Goal: Navigation & Orientation: Find specific page/section

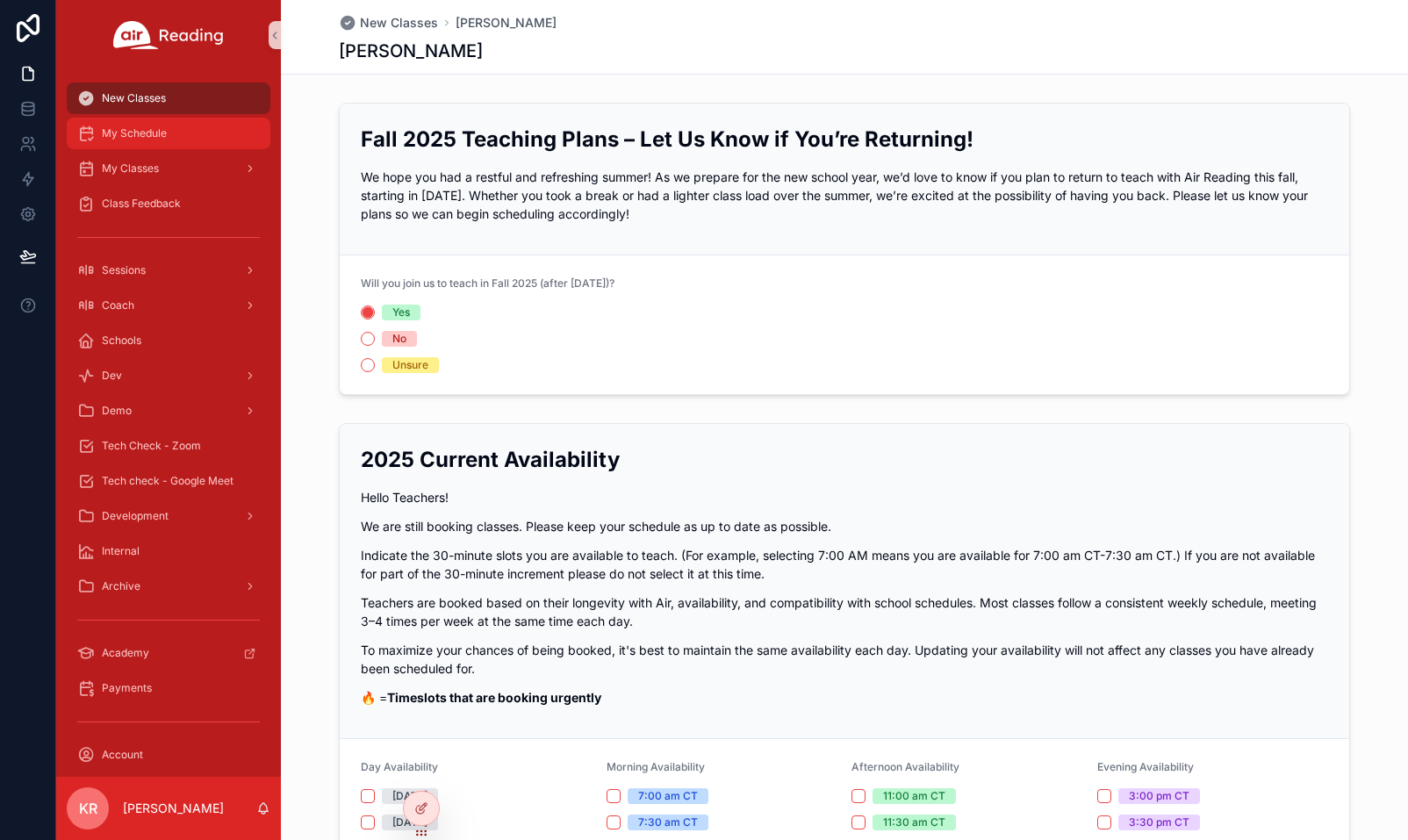
click at [166, 147] on link "My Schedule" at bounding box center [168, 133] width 204 height 32
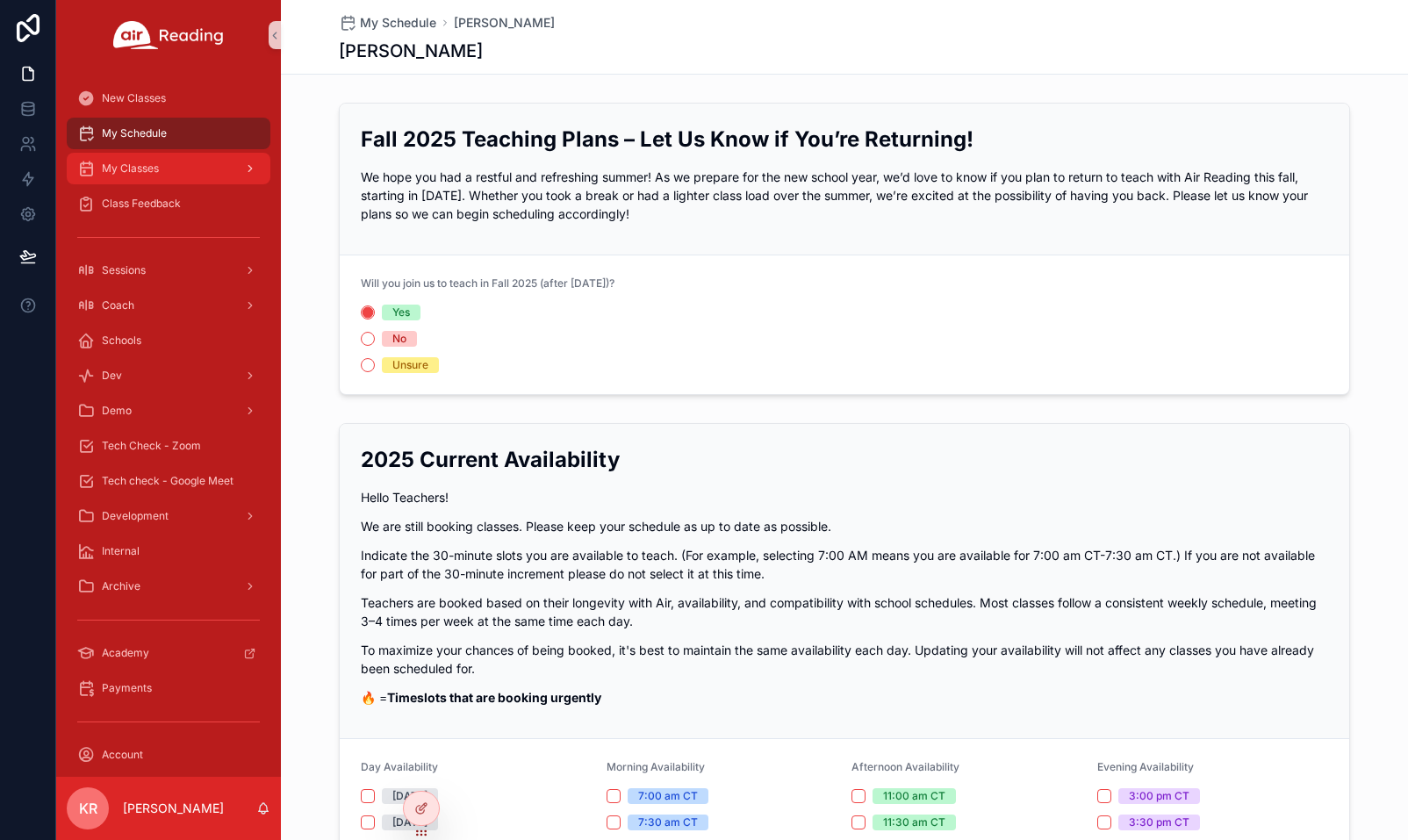
click at [160, 173] on div "My Classes" at bounding box center [168, 168] width 183 height 28
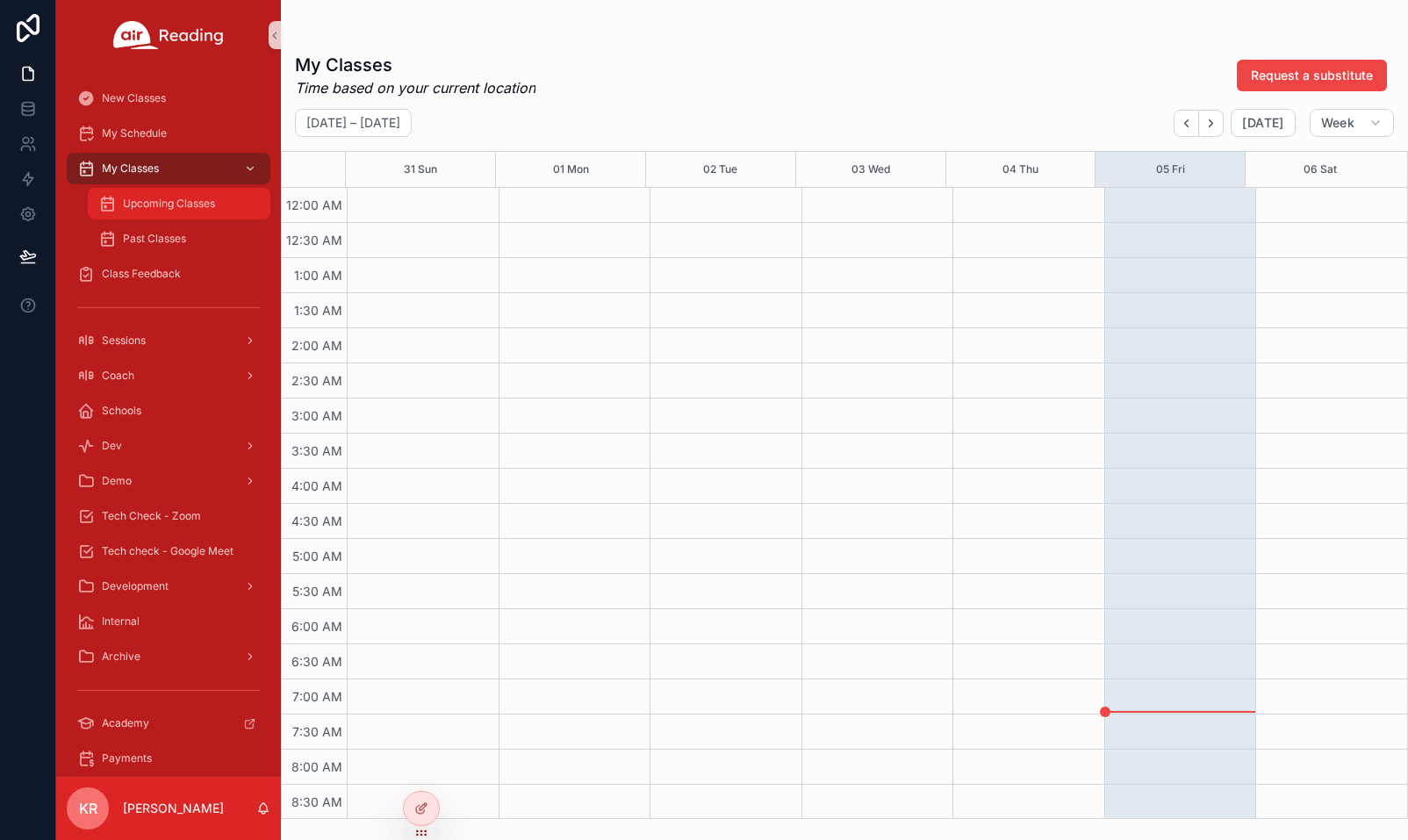
click at [158, 200] on span "Upcoming Classes" at bounding box center [168, 204] width 93 height 14
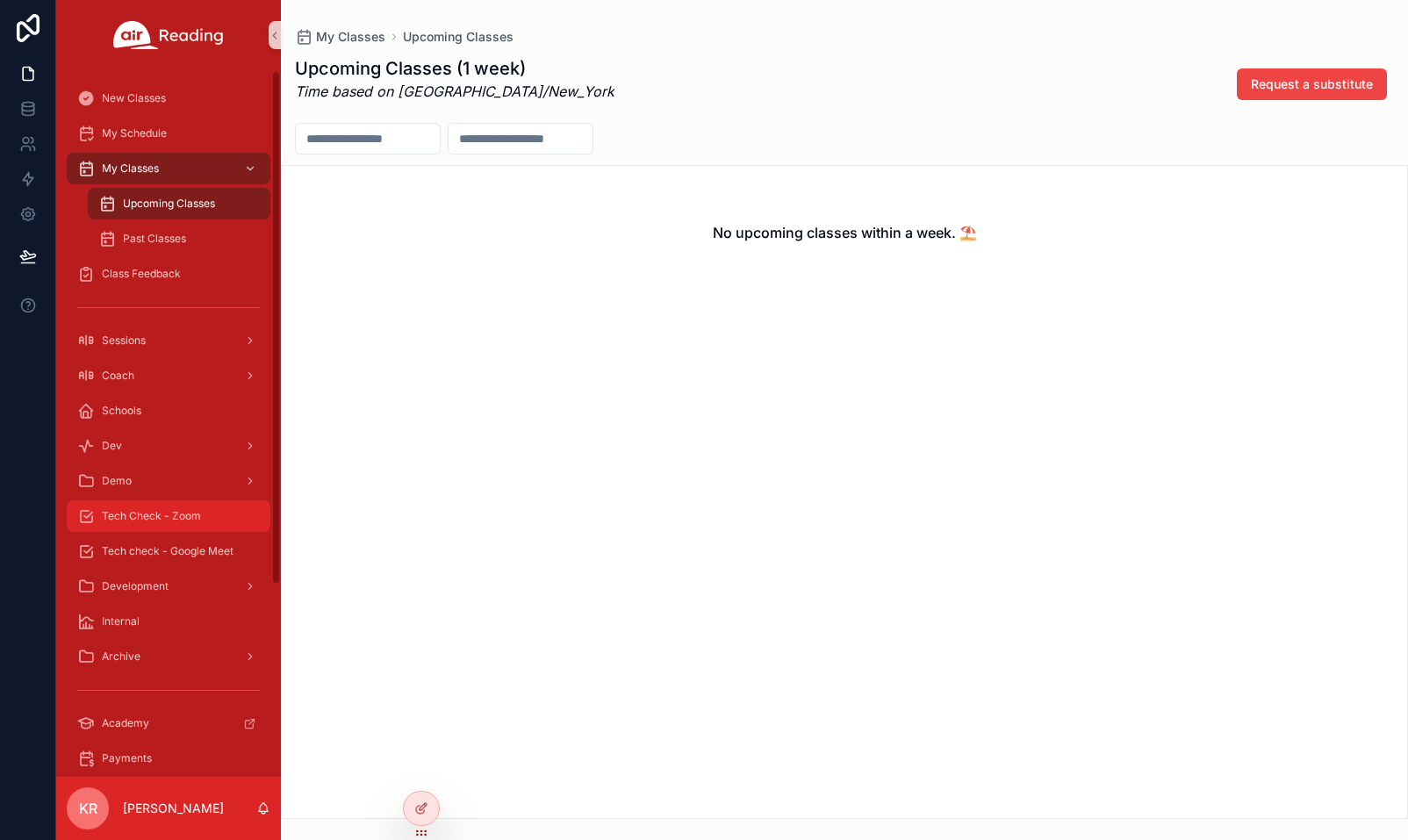
click at [193, 518] on span "Tech Check - Zoom" at bounding box center [151, 516] width 99 height 14
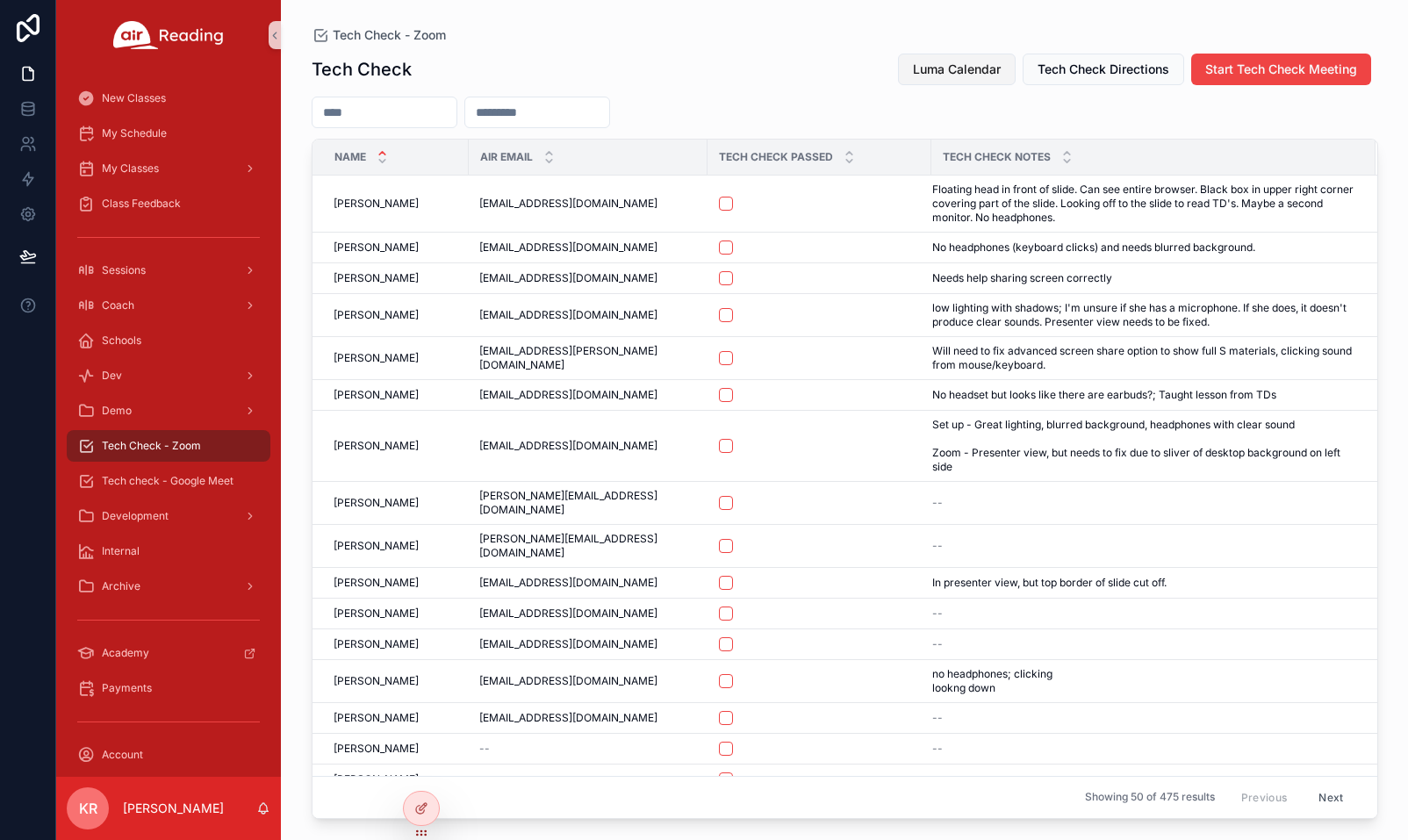
click at [950, 60] on button "Luma Calendar" at bounding box center [956, 70] width 117 height 32
click at [1004, 65] on button "Luma Calendar" at bounding box center [956, 70] width 117 height 32
